Goal: Task Accomplishment & Management: Manage account settings

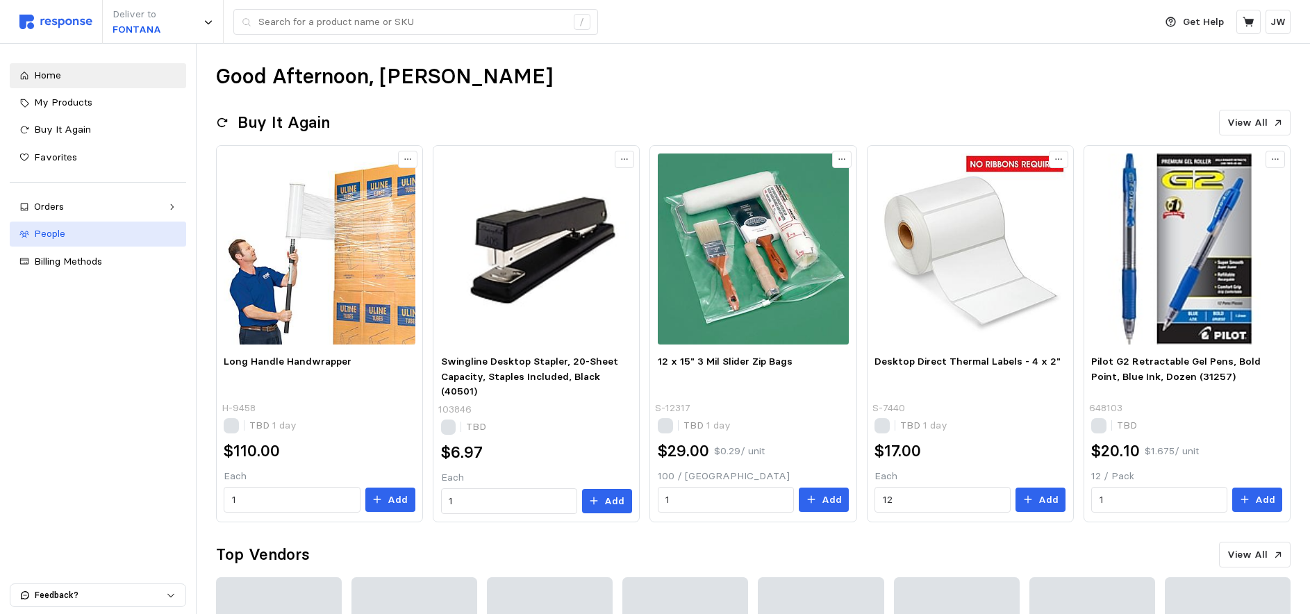
click at [58, 231] on span "People" at bounding box center [49, 233] width 31 height 13
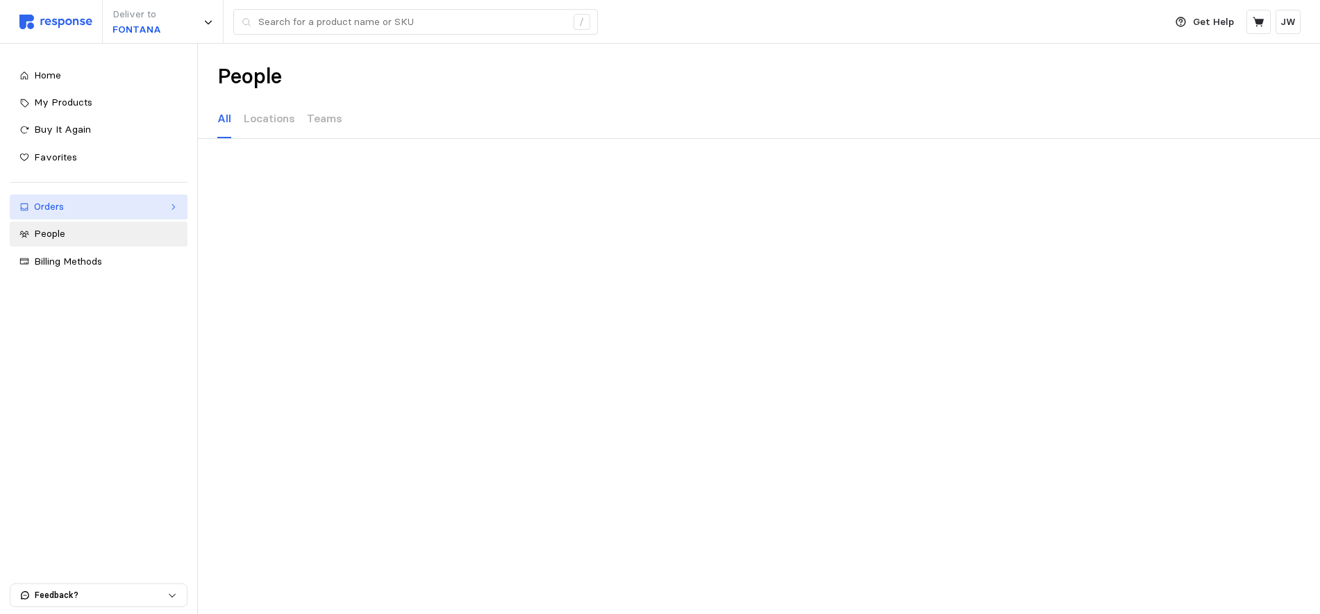
click at [55, 208] on div "Orders" at bounding box center [98, 206] width 129 height 15
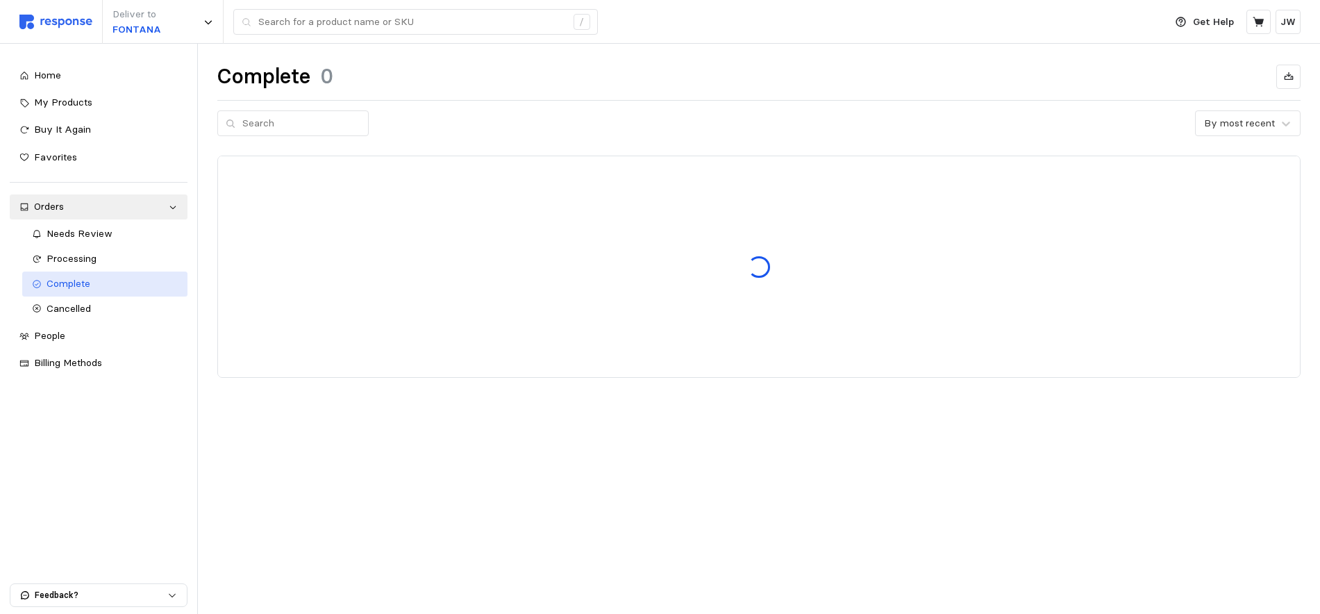
click at [72, 285] on span "Complete" at bounding box center [69, 283] width 44 height 13
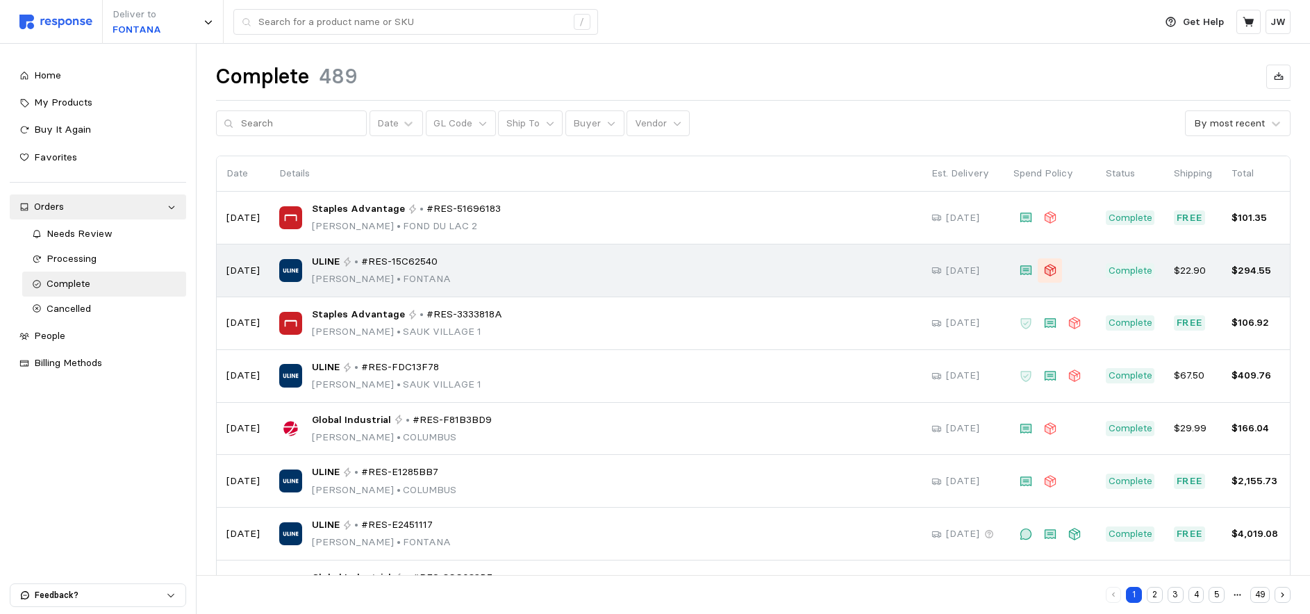
click at [1050, 267] on icon at bounding box center [1049, 271] width 11 height 12
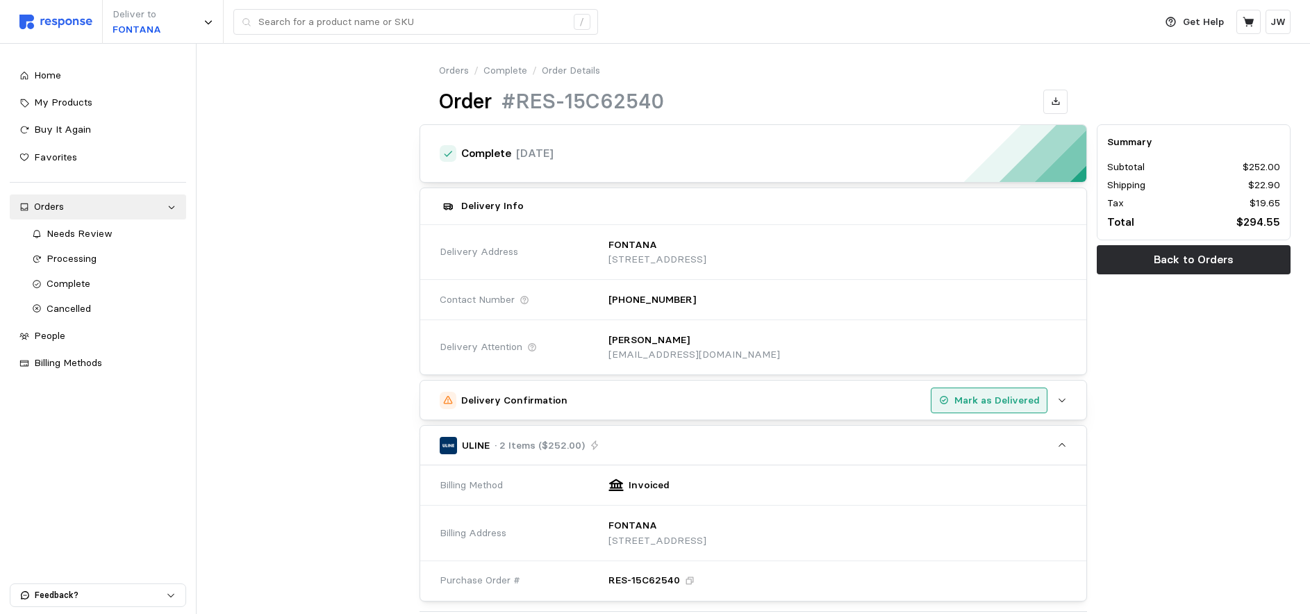
click at [1002, 401] on p "Mark as Delivered" at bounding box center [996, 400] width 85 height 15
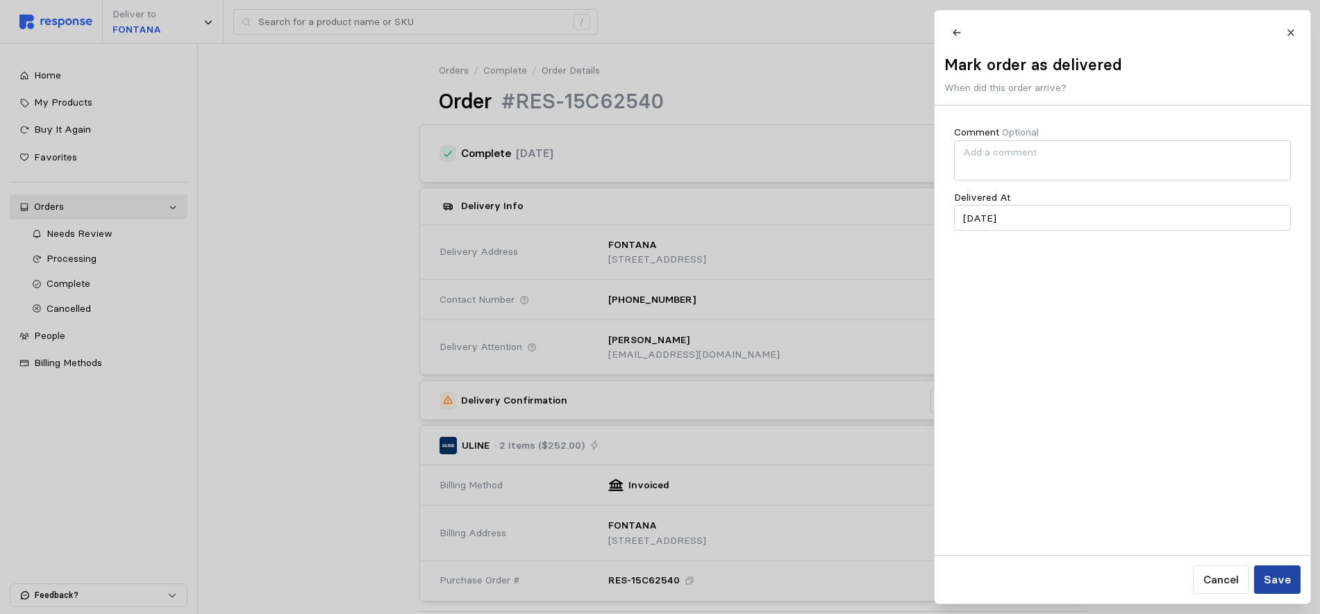
click at [1283, 584] on p "Save" at bounding box center [1276, 579] width 27 height 17
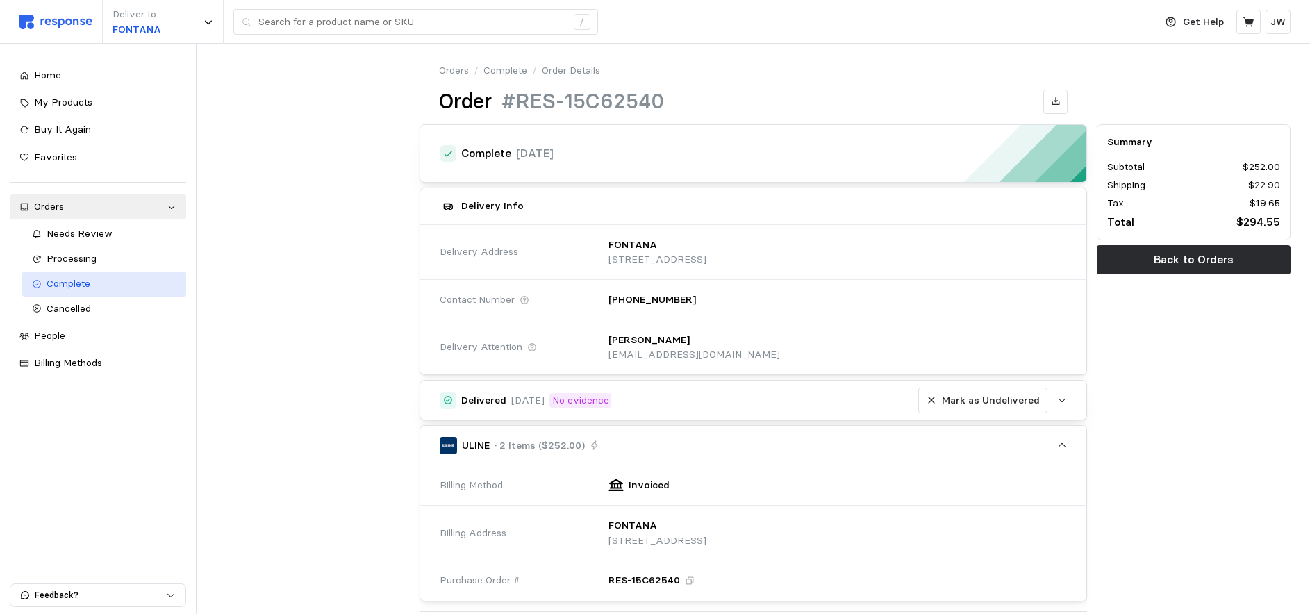
click at [66, 285] on span "Complete" at bounding box center [69, 283] width 44 height 13
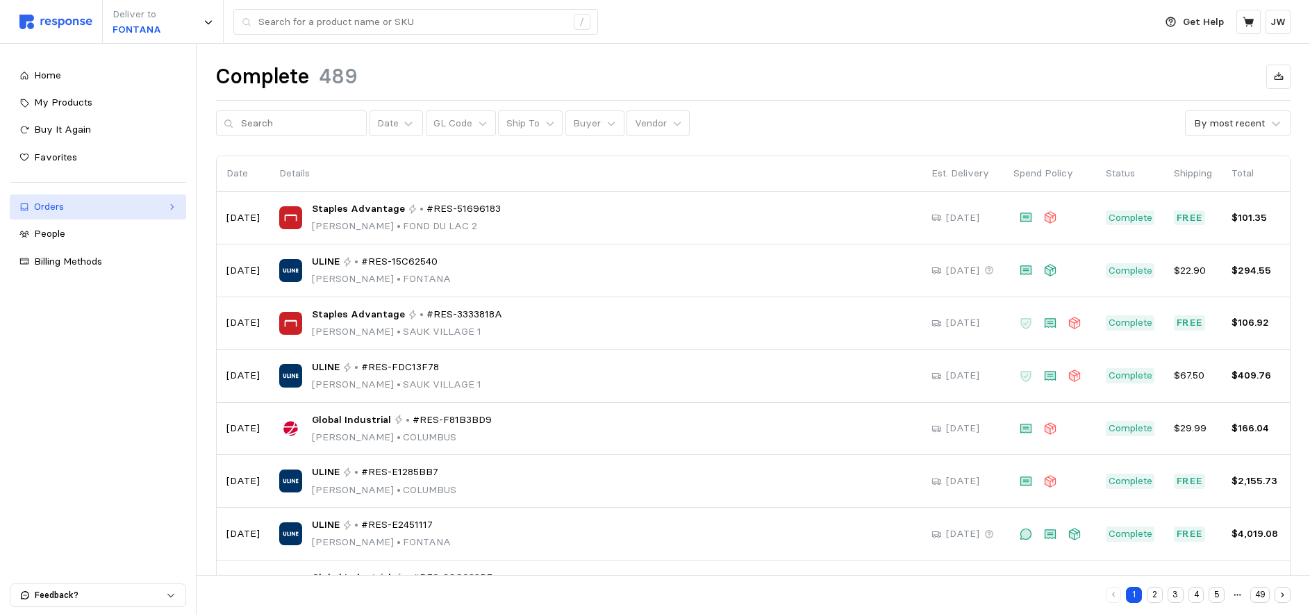
click at [45, 205] on div "Orders" at bounding box center [98, 206] width 128 height 15
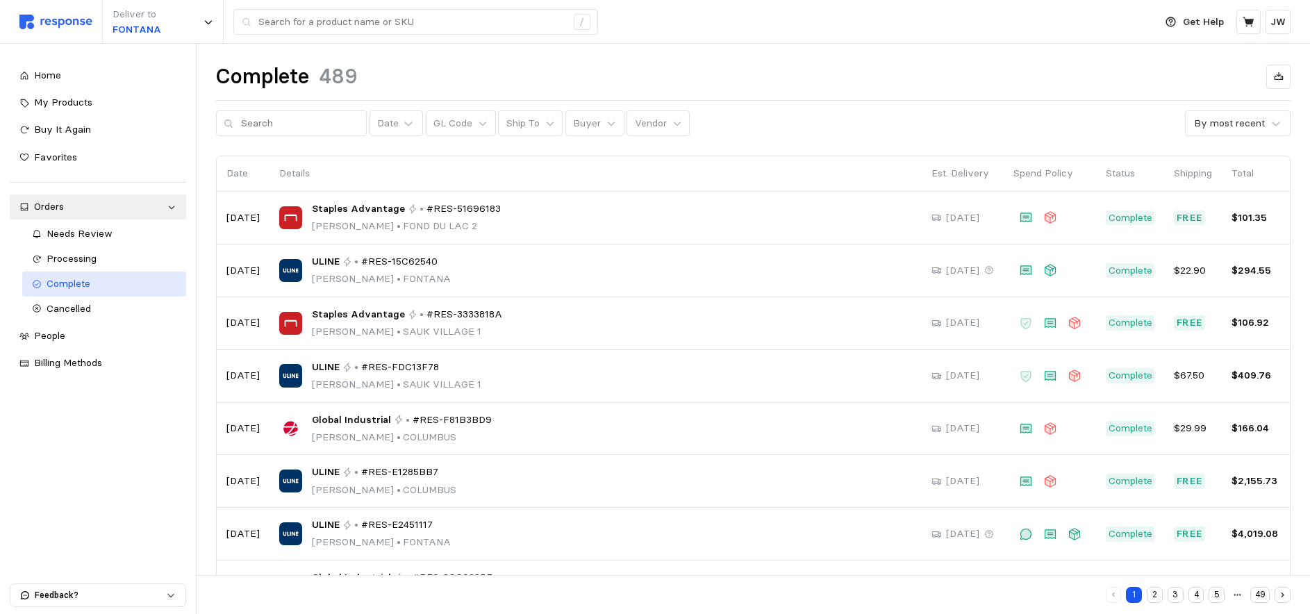
click at [81, 286] on span "Complete" at bounding box center [69, 283] width 44 height 13
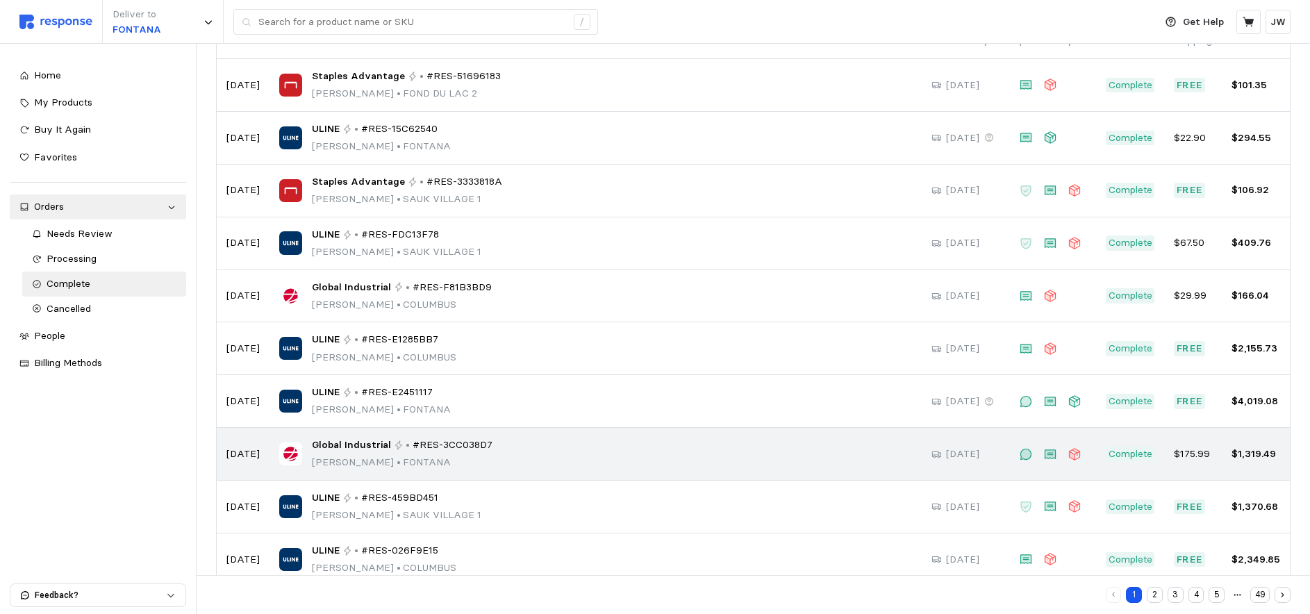
scroll to position [158, 0]
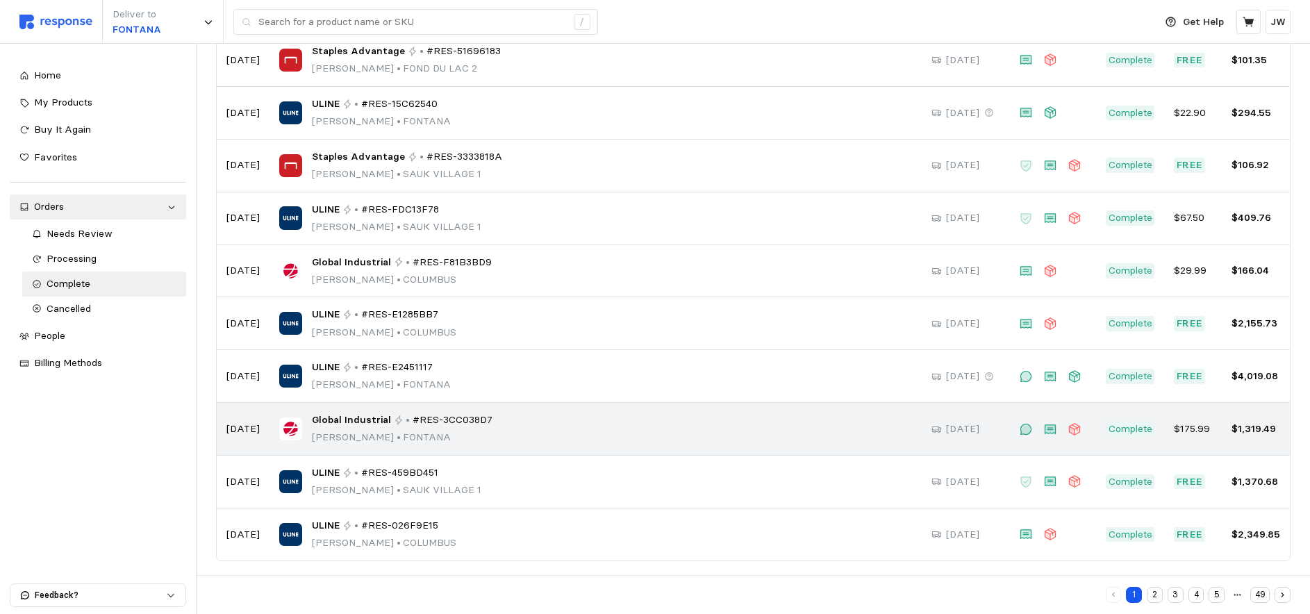
click at [504, 425] on div "Global Industrial • #RES-3CC038D7 [PERSON_NAME] • [PERSON_NAME]" at bounding box center [595, 429] width 633 height 33
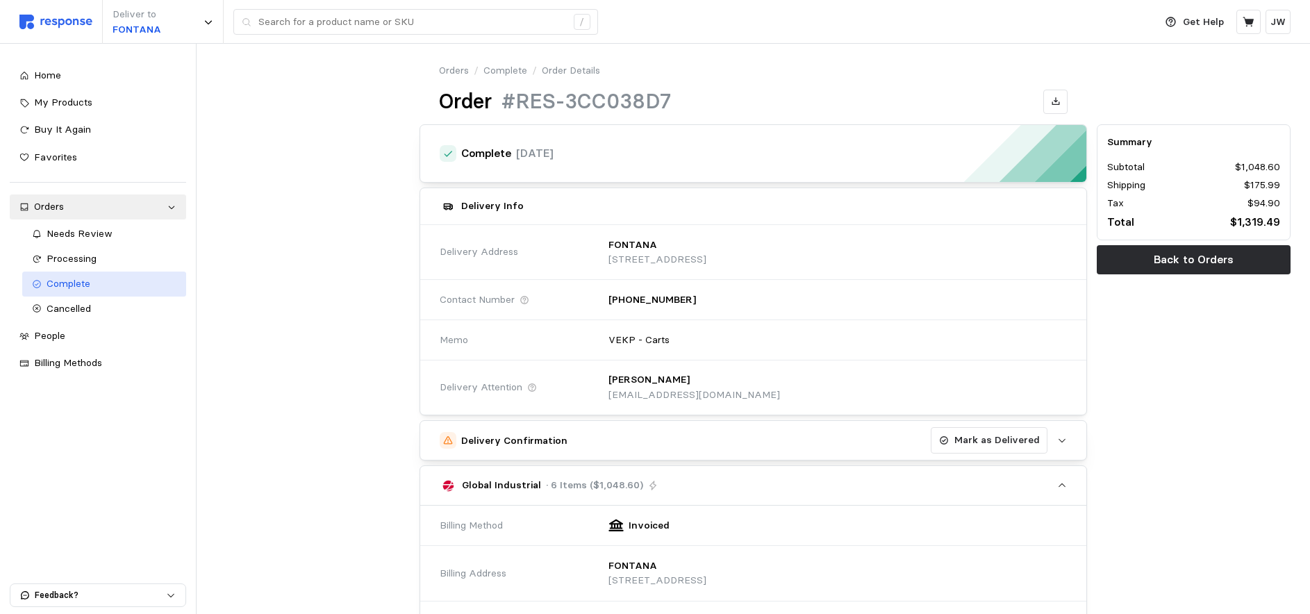
click at [68, 283] on span "Complete" at bounding box center [69, 283] width 44 height 13
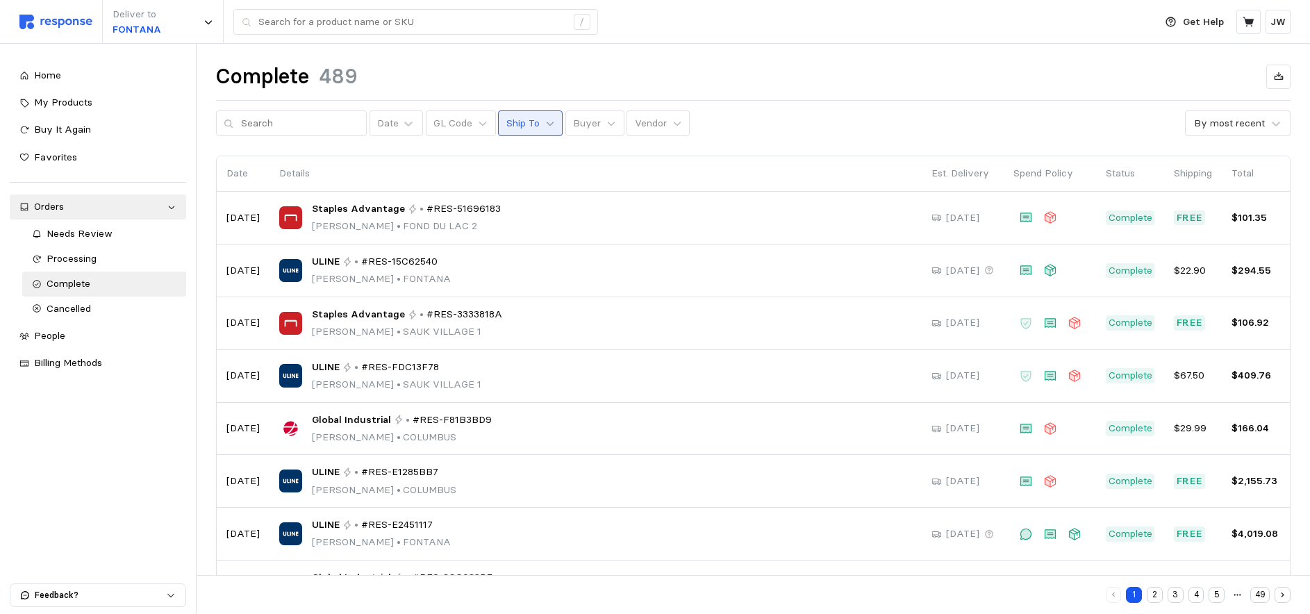
click at [545, 123] on icon at bounding box center [550, 124] width 10 height 10
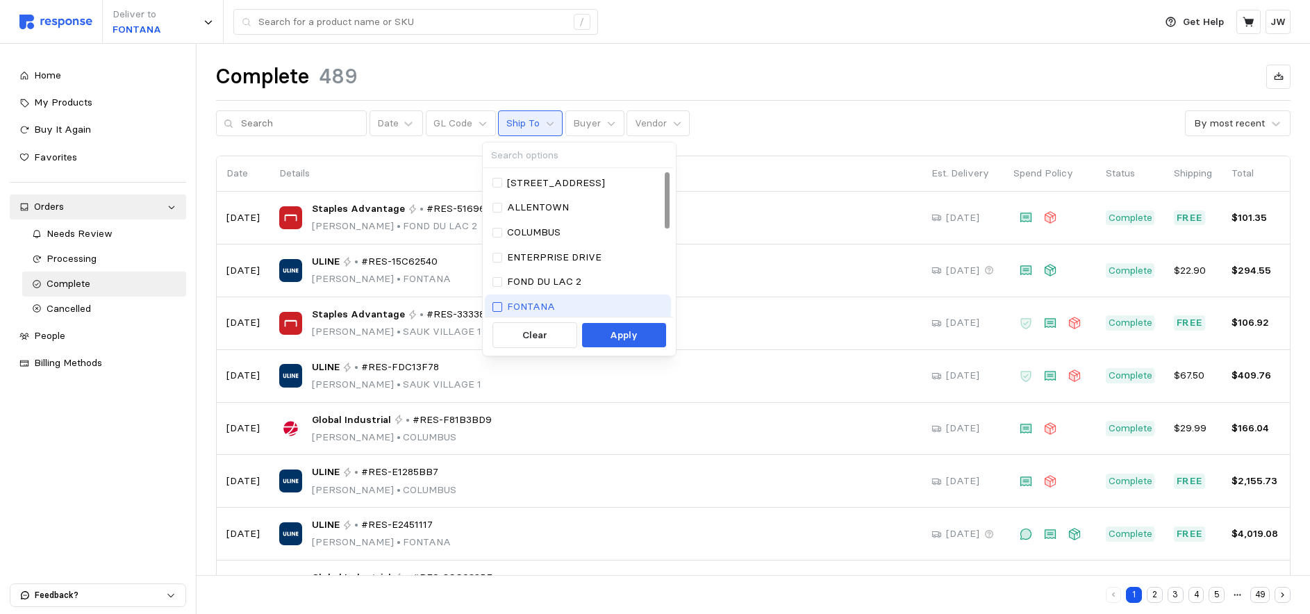
click at [499, 306] on div at bounding box center [497, 307] width 10 height 10
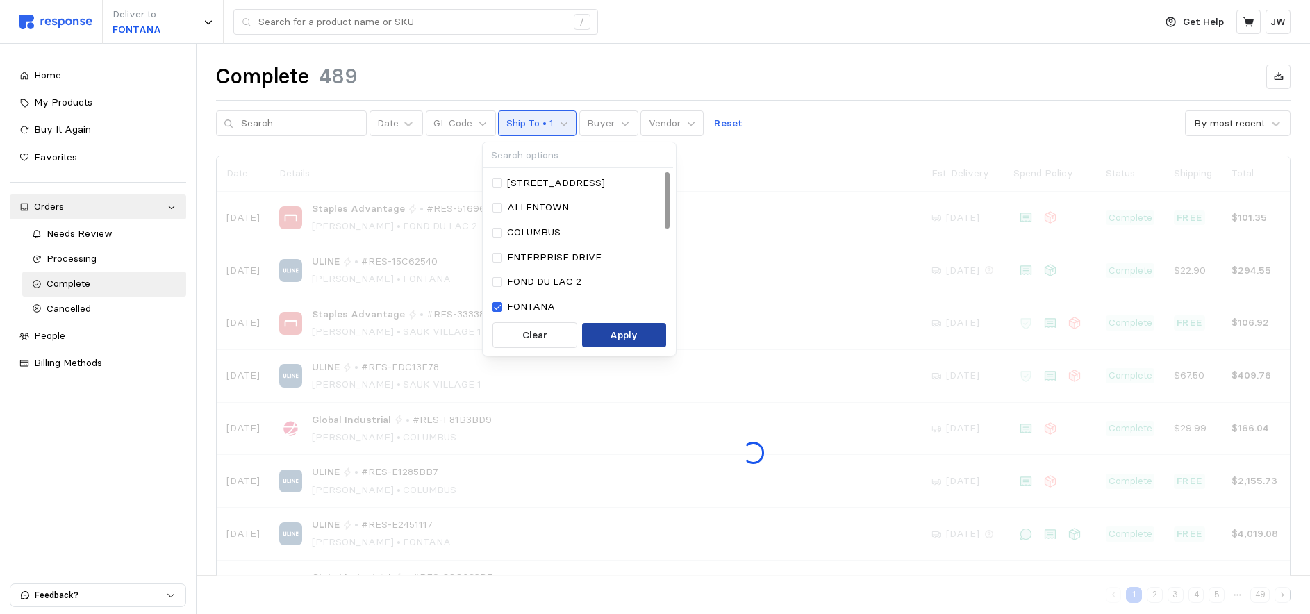
click at [622, 337] on p "Apply" at bounding box center [624, 335] width 28 height 15
